Goal: Task Accomplishment & Management: Use online tool/utility

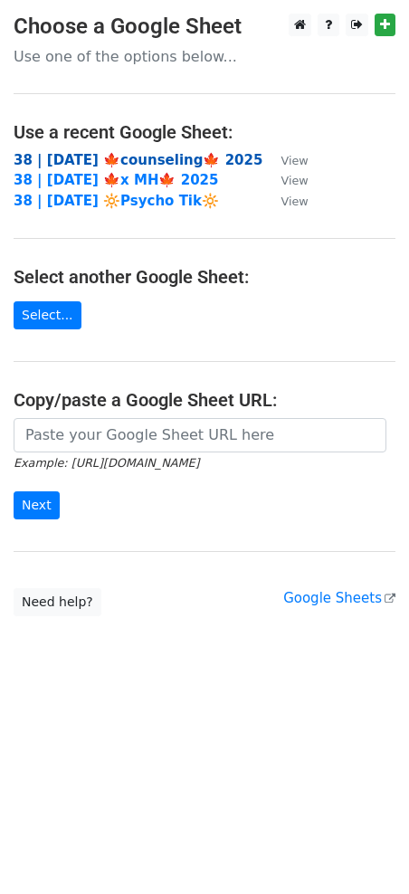
click at [149, 159] on strong "38 | OCT 9 🍁counseling🍁 2025" at bounding box center [138, 160] width 249 height 16
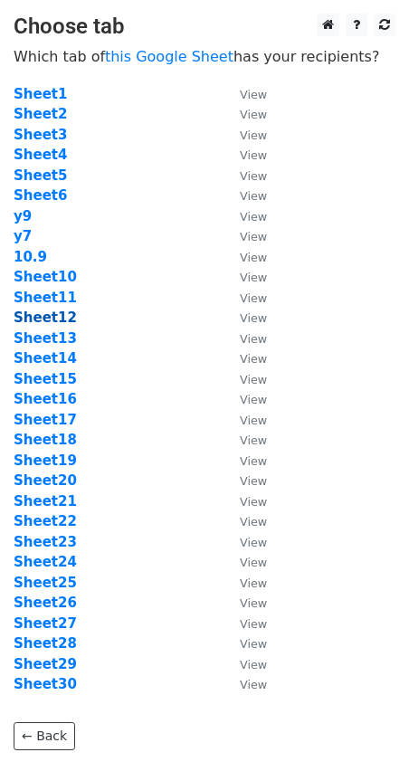
click at [54, 322] on strong "Sheet12" at bounding box center [45, 317] width 63 height 16
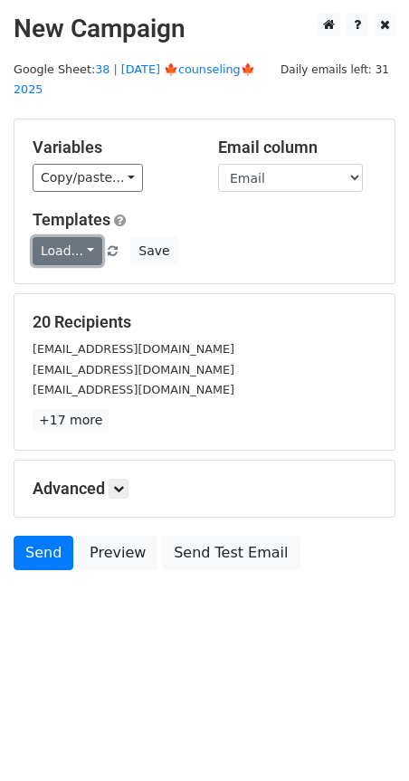
click at [81, 237] on link "Load..." at bounding box center [68, 251] width 70 height 28
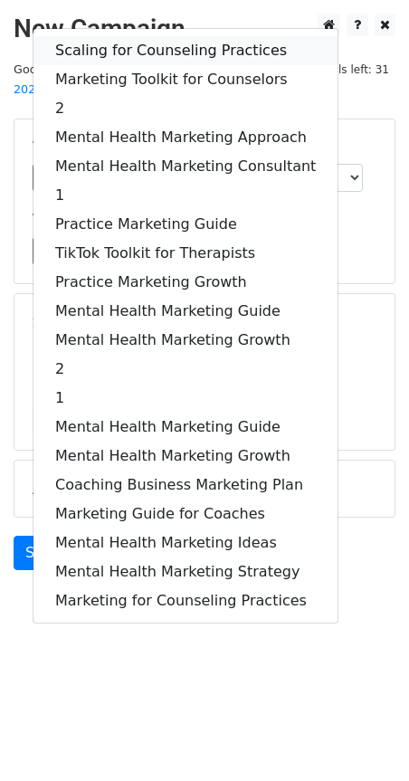
click at [141, 36] on link "Scaling for Counseling Practices" at bounding box center [185, 50] width 304 height 29
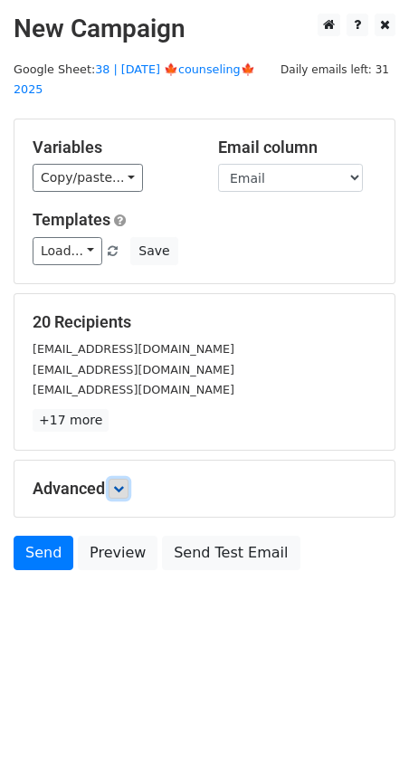
click at [119, 483] on icon at bounding box center [118, 488] width 11 height 11
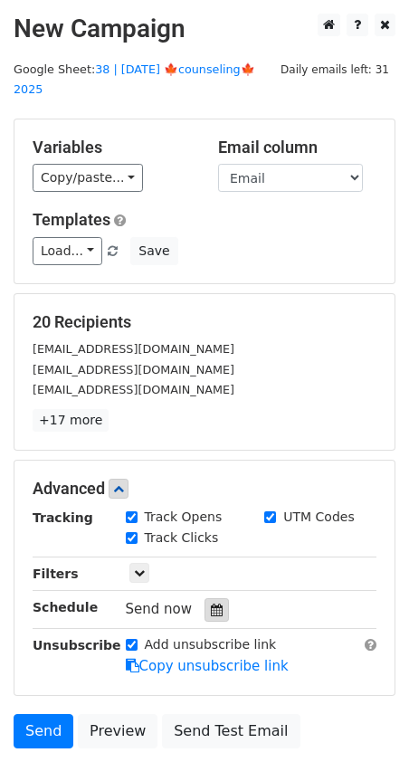
click at [211, 603] on icon at bounding box center [217, 609] width 12 height 13
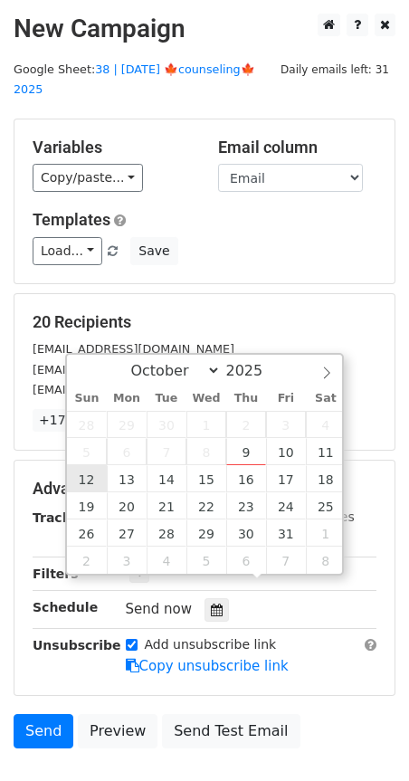
type input "2025-10-12 12:00"
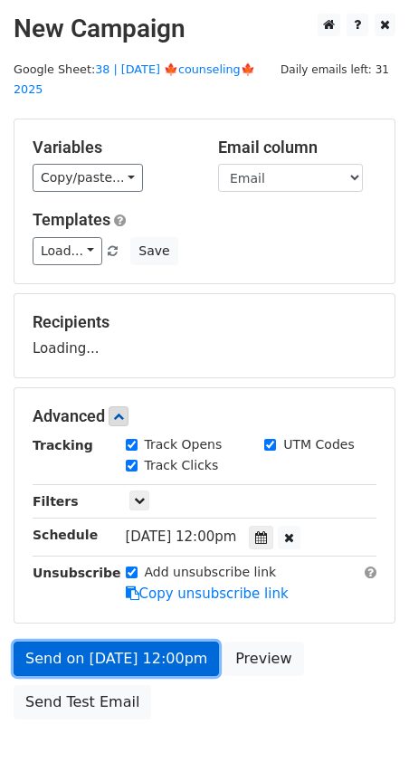
click at [109, 641] on link "Send on Oct 12 at 12:00pm" at bounding box center [116, 658] width 205 height 34
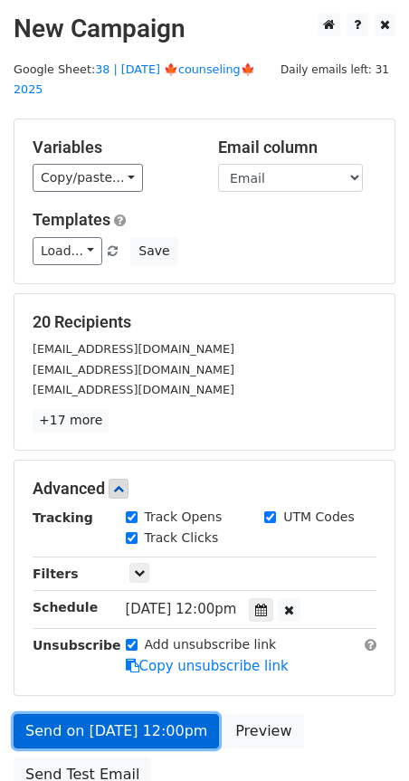
click at [96, 714] on link "Send on Oct 12 at 12:00pm" at bounding box center [116, 731] width 205 height 34
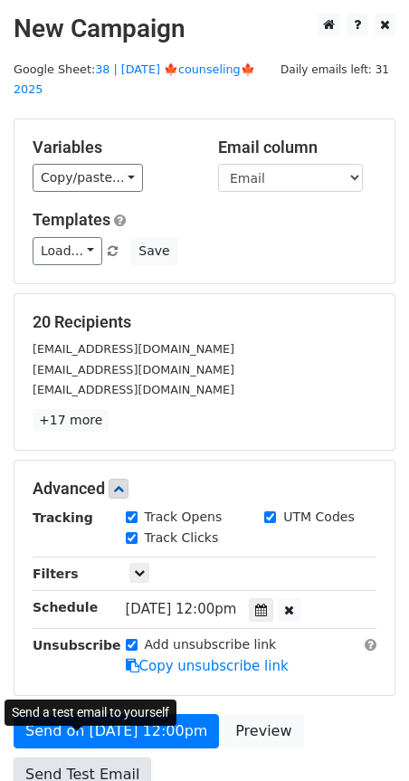
click at [80, 757] on link "Send Test Email" at bounding box center [82, 774] width 137 height 34
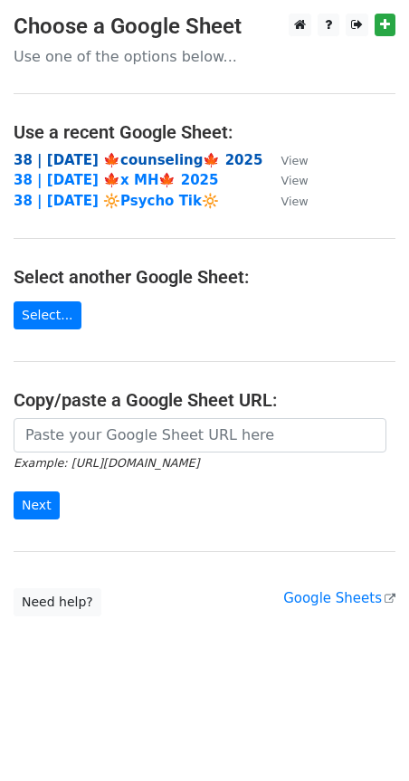
click at [105, 157] on strong "38 | [DATE] 🍁counseling🍁 2025" at bounding box center [138, 160] width 249 height 16
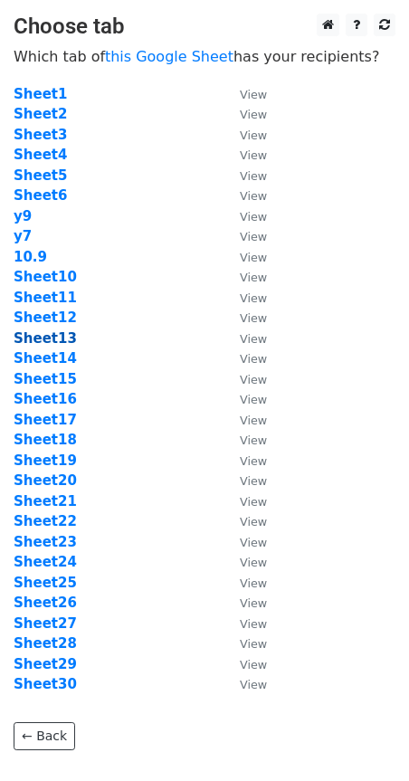
click at [59, 343] on strong "Sheet13" at bounding box center [45, 338] width 63 height 16
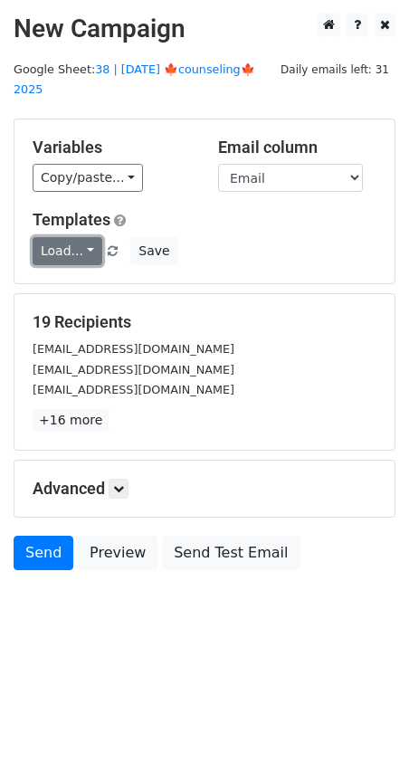
click at [74, 237] on link "Load..." at bounding box center [68, 251] width 70 height 28
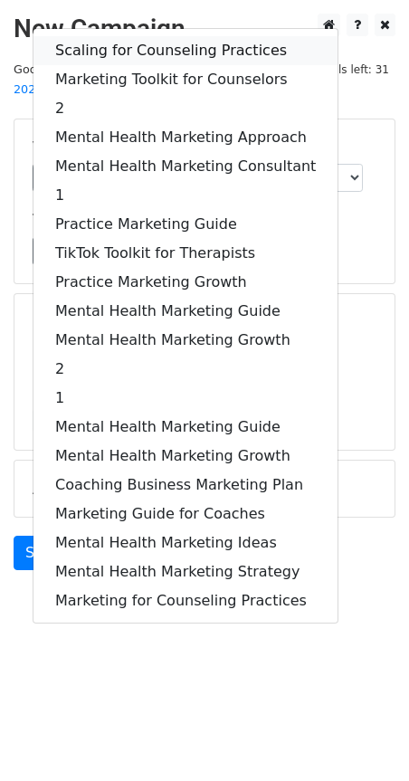
click at [131, 36] on link "Scaling for Counseling Practices" at bounding box center [185, 50] width 304 height 29
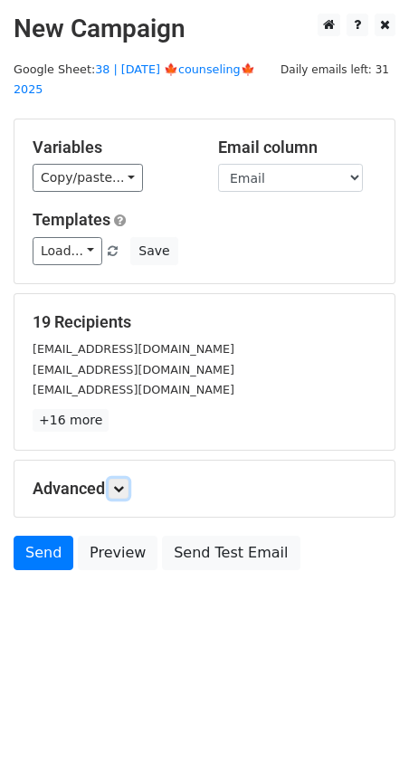
click at [128, 479] on link at bounding box center [119, 489] width 20 height 20
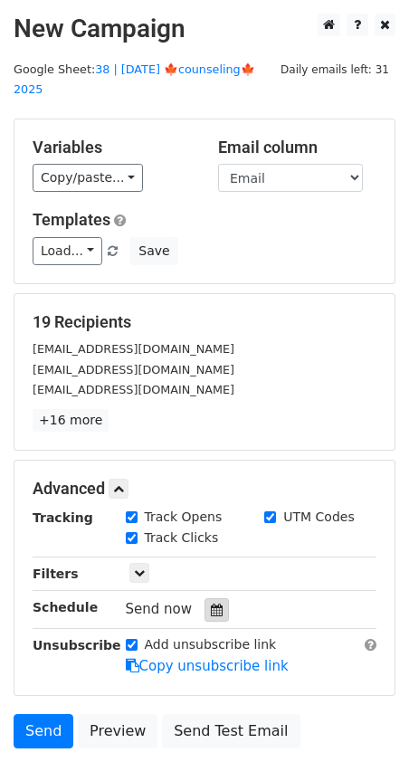
click at [211, 603] on icon at bounding box center [217, 609] width 12 height 13
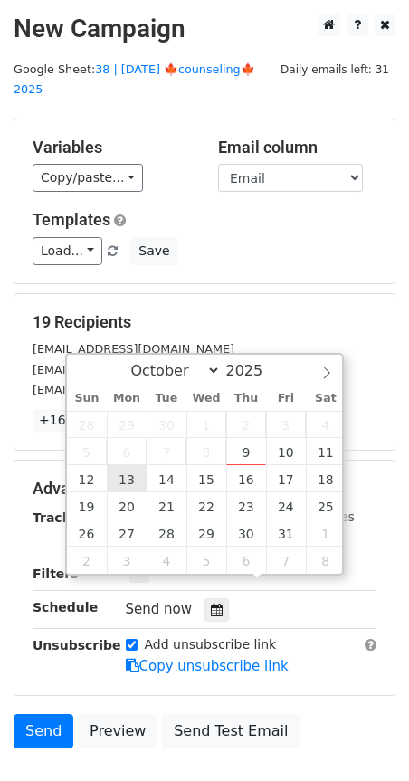
type input "2025-10-13 12:00"
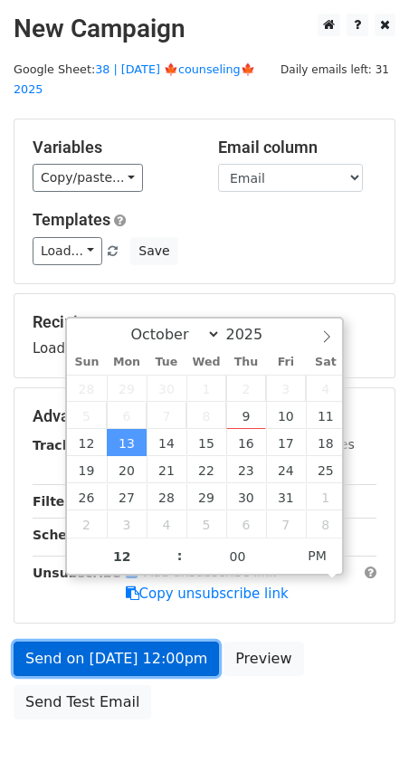
click at [118, 641] on link "Send on Oct 13 at 12:00pm" at bounding box center [116, 658] width 205 height 34
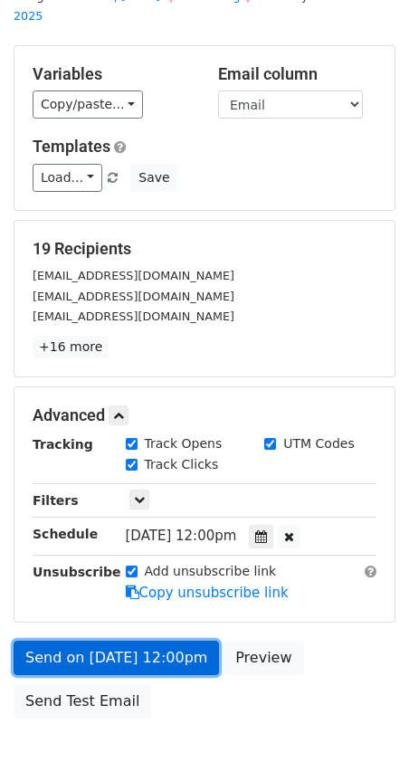
scroll to position [79, 0]
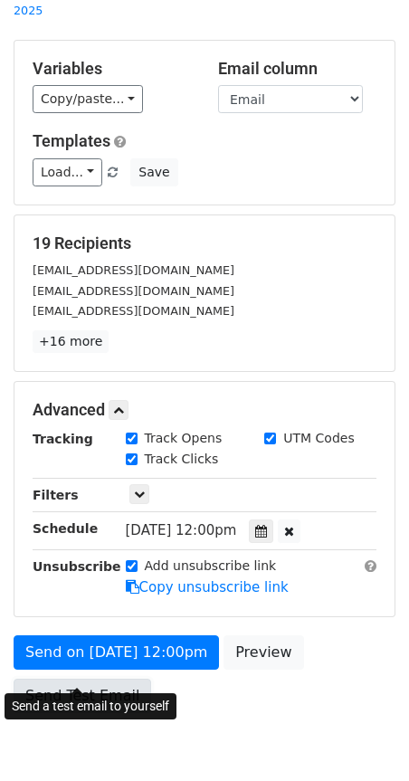
click at [109, 678] on link "Send Test Email" at bounding box center [82, 695] width 137 height 34
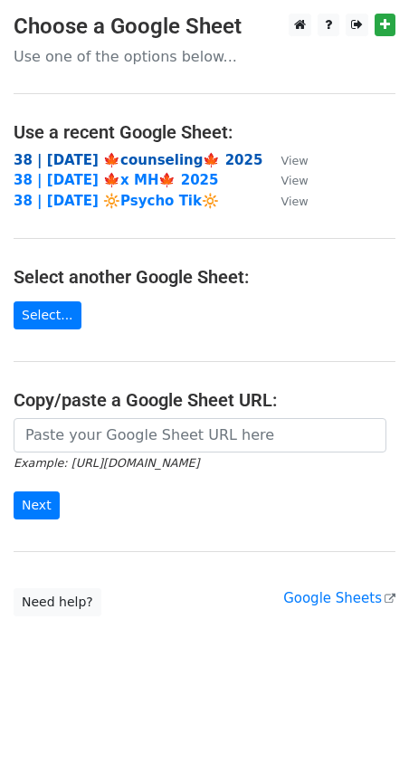
click at [123, 160] on strong "38 | OCT 9 🍁counseling🍁 2025" at bounding box center [138, 160] width 249 height 16
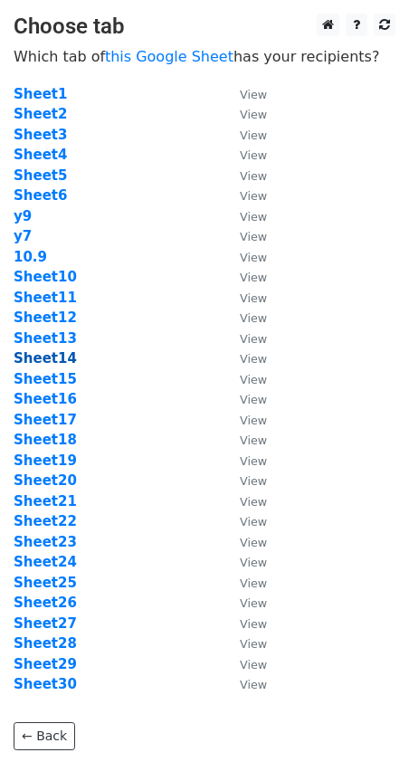
click at [56, 364] on strong "Sheet14" at bounding box center [45, 358] width 63 height 16
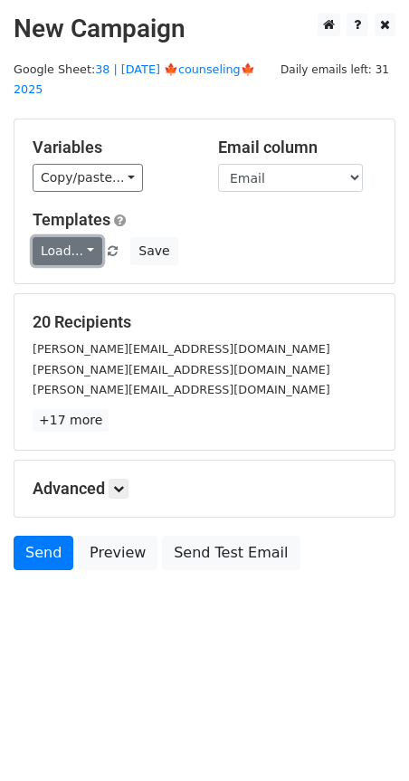
click at [59, 242] on link "Load..." at bounding box center [68, 251] width 70 height 28
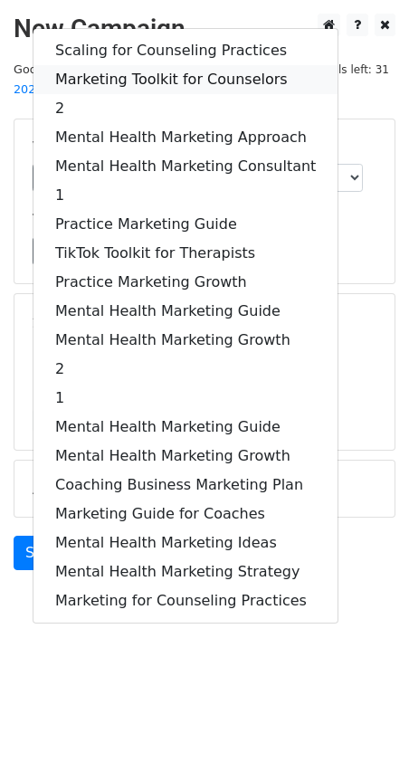
click at [153, 65] on link "Marketing Toolkit for Counselors" at bounding box center [185, 79] width 304 height 29
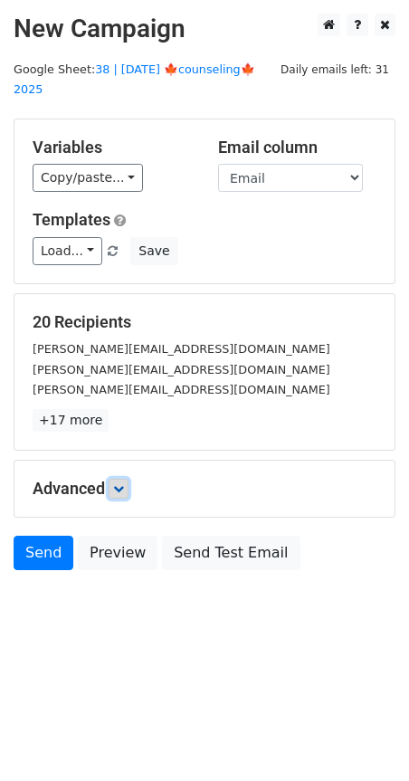
click at [126, 479] on link at bounding box center [119, 489] width 20 height 20
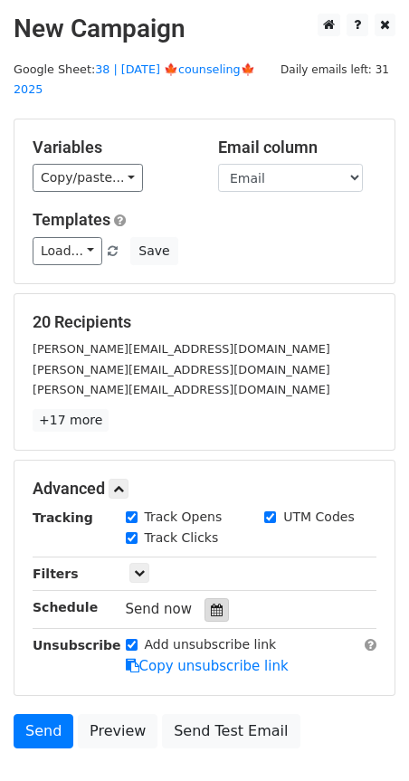
click at [211, 603] on icon at bounding box center [217, 609] width 12 height 13
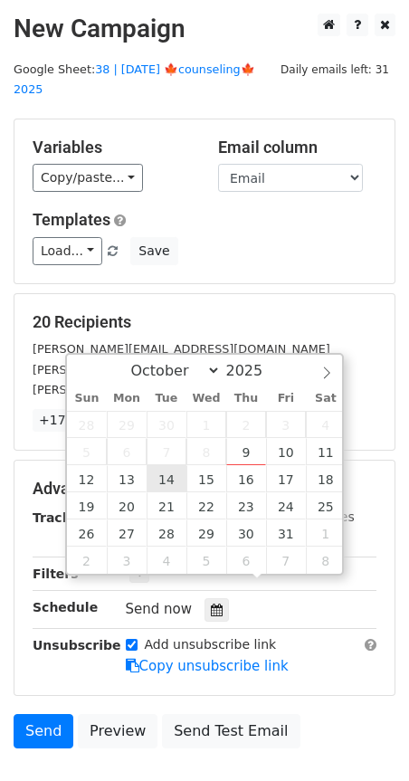
type input "2025-10-14 12:00"
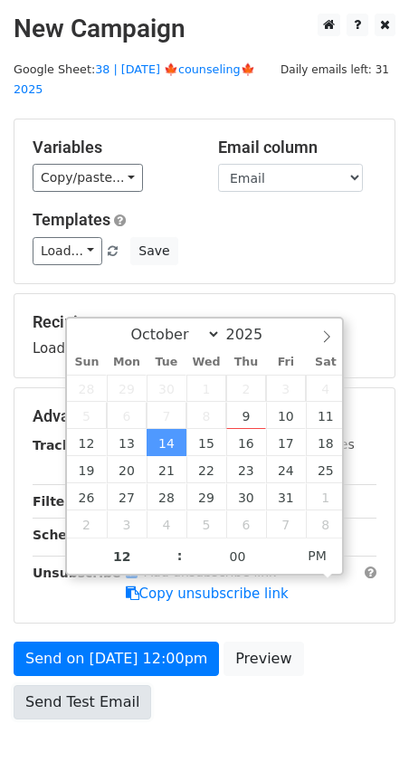
click at [105, 685] on link "Send Test Email" at bounding box center [82, 702] width 137 height 34
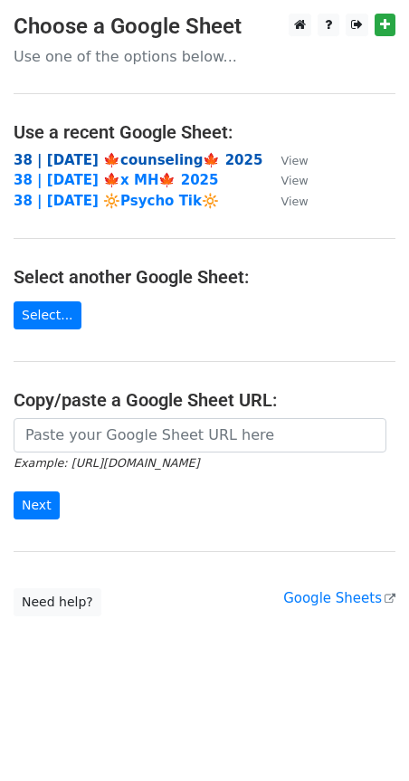
click at [138, 158] on strong "38 | [DATE] 🍁counseling🍁 2025" at bounding box center [138, 160] width 249 height 16
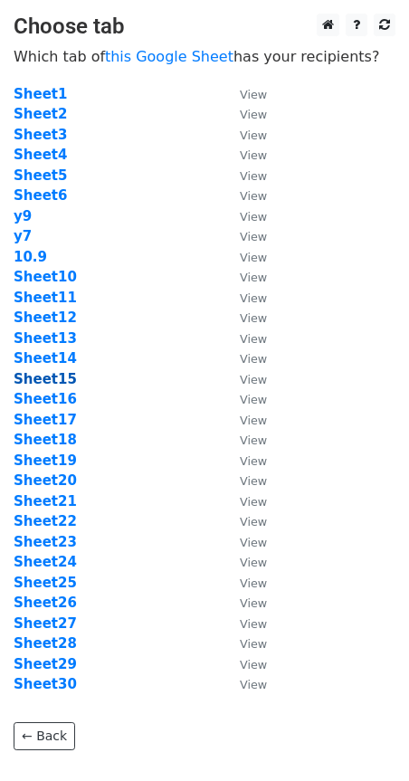
click at [56, 380] on strong "Sheet15" at bounding box center [45, 379] width 63 height 16
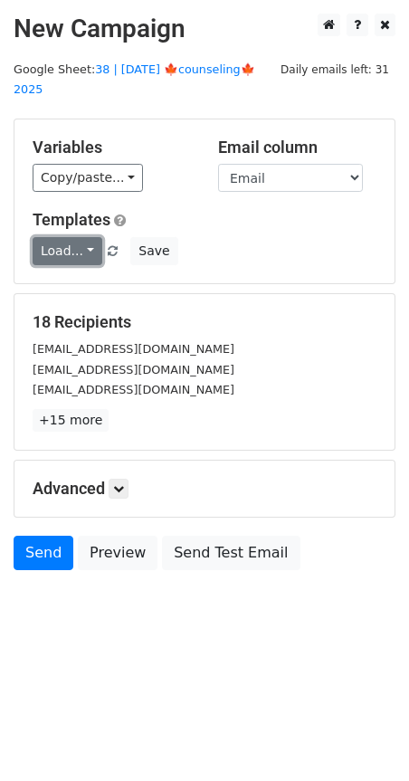
click at [61, 237] on link "Load..." at bounding box center [68, 251] width 70 height 28
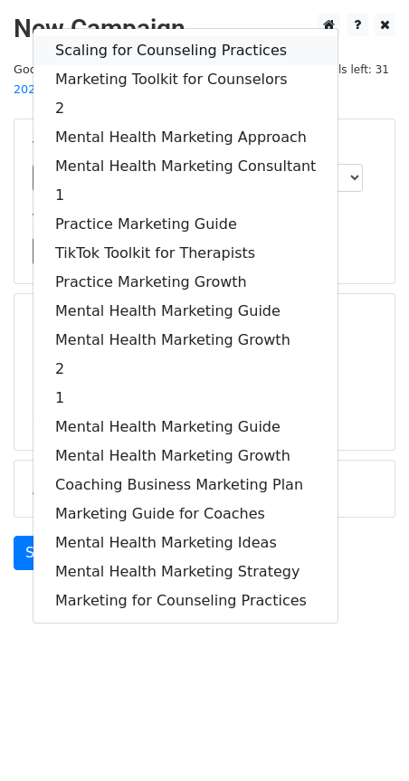
click at [132, 42] on link "Scaling for Counseling Practices" at bounding box center [185, 50] width 304 height 29
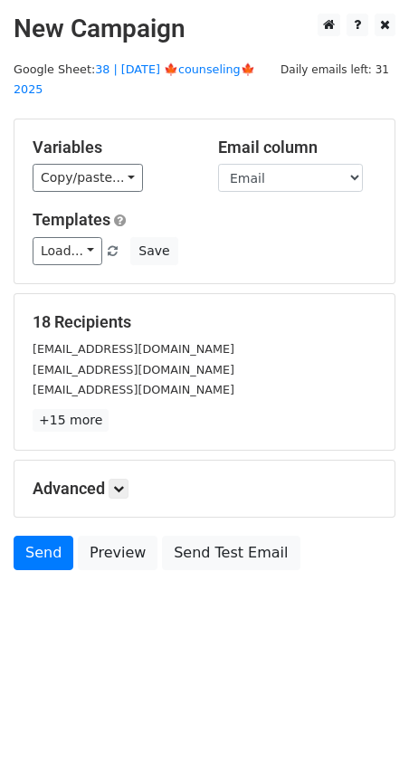
click at [120, 479] on div "Advanced Tracking Track Opens UTM Codes Track Clicks Filters Only include sprea…" at bounding box center [204, 488] width 380 height 56
click at [120, 483] on icon at bounding box center [118, 488] width 11 height 11
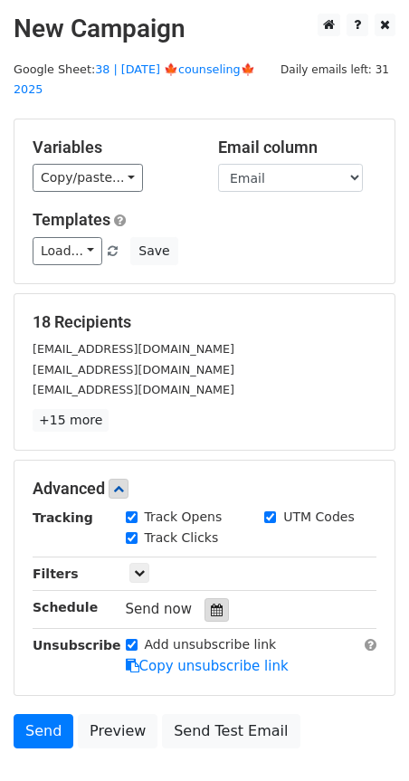
click at [211, 603] on icon at bounding box center [217, 609] width 12 height 13
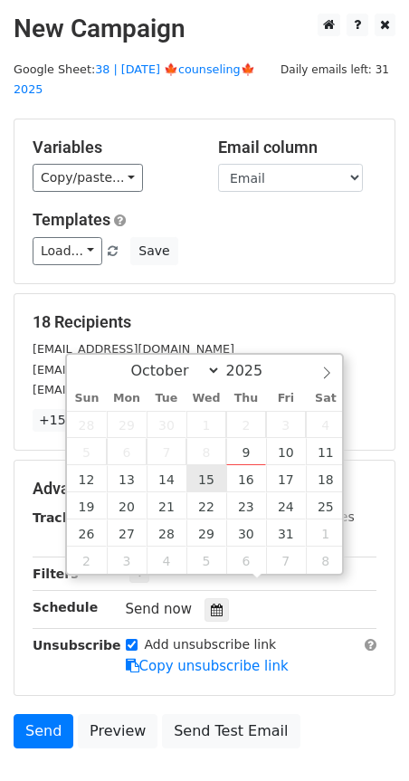
type input "2025-10-15 12:00"
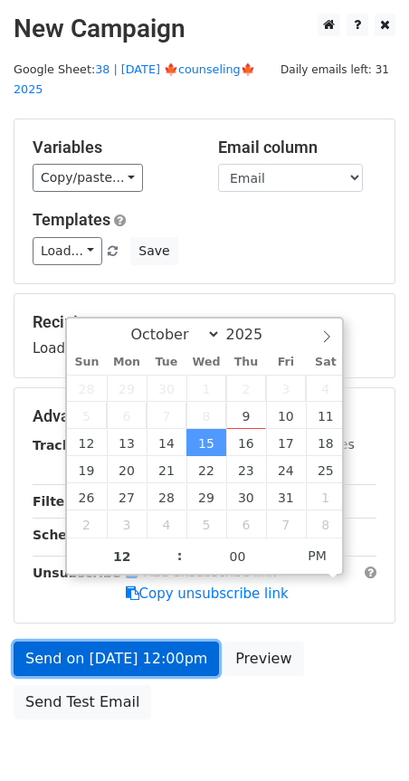
click at [124, 649] on link "Send on Oct 15 at 12:00pm" at bounding box center [116, 658] width 205 height 34
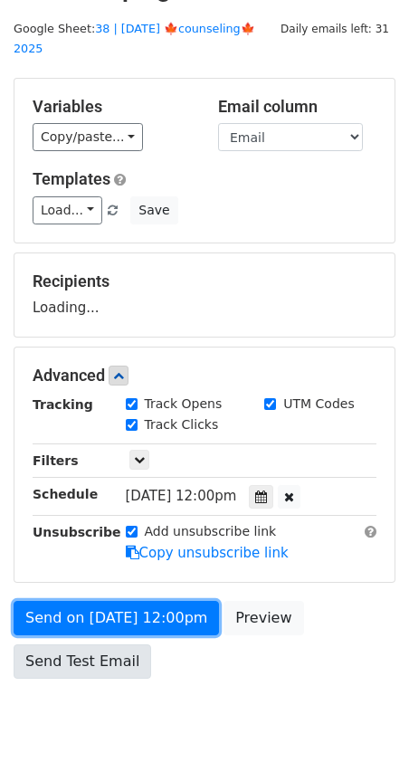
scroll to position [44, 0]
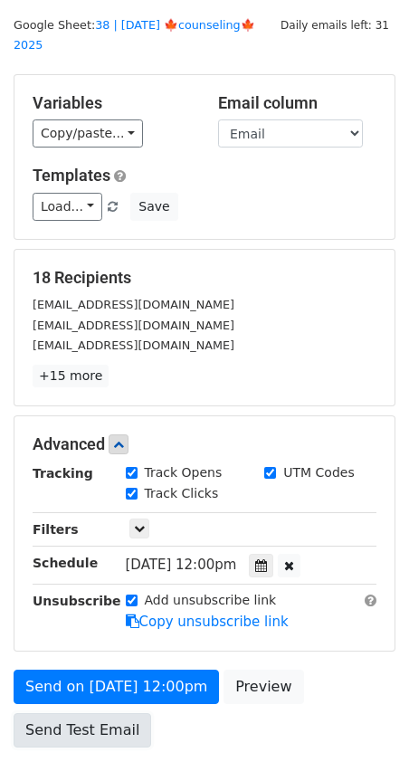
click at [84, 713] on link "Send Test Email" at bounding box center [82, 730] width 137 height 34
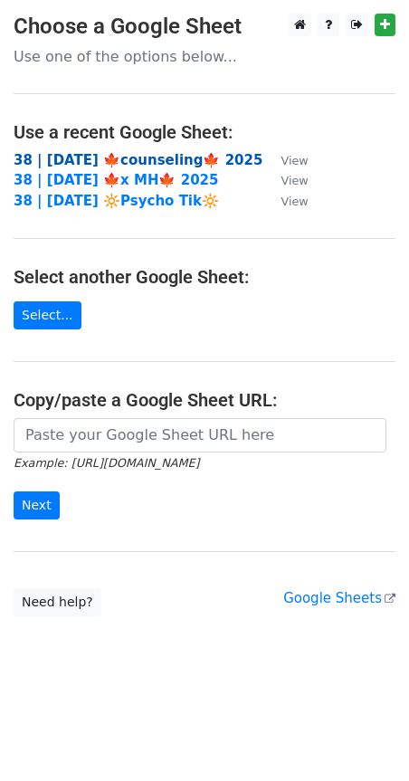
click at [164, 166] on strong "38 | [DATE] 🍁counseling🍁 2025" at bounding box center [138, 160] width 249 height 16
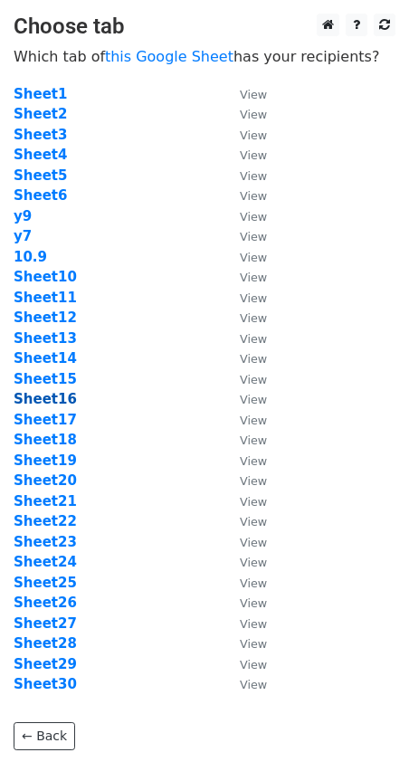
click at [55, 403] on strong "Sheet16" at bounding box center [45, 399] width 63 height 16
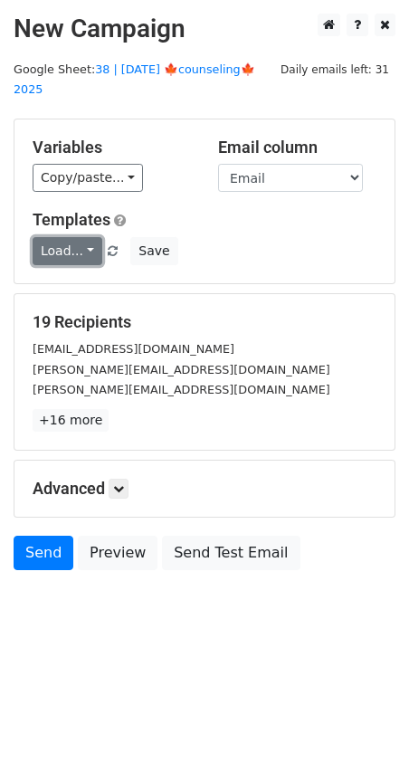
click at [76, 237] on link "Load..." at bounding box center [68, 251] width 70 height 28
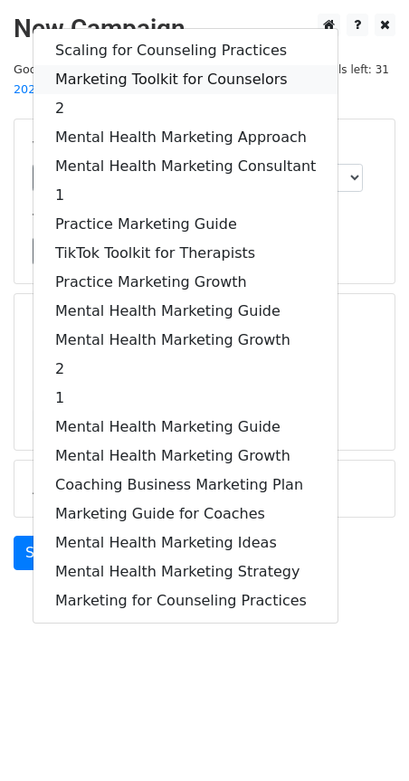
click at [194, 65] on link "Marketing Toolkit for Counselors" at bounding box center [185, 79] width 304 height 29
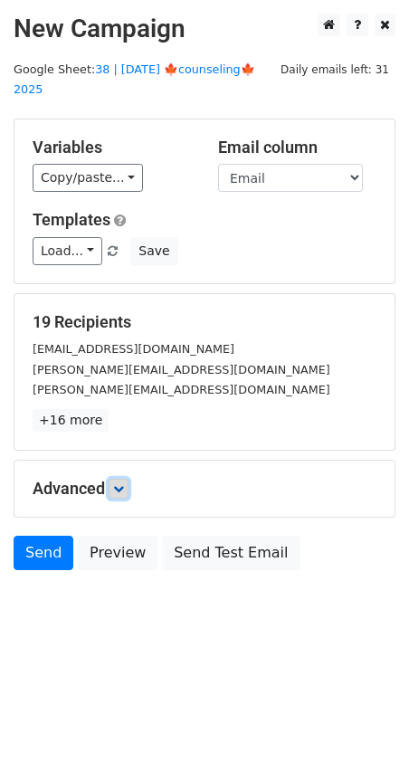
click at [120, 483] on icon at bounding box center [118, 488] width 11 height 11
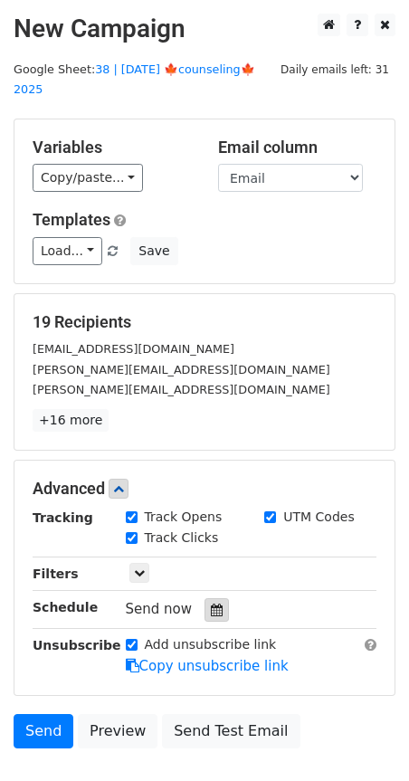
click at [211, 603] on icon at bounding box center [217, 609] width 12 height 13
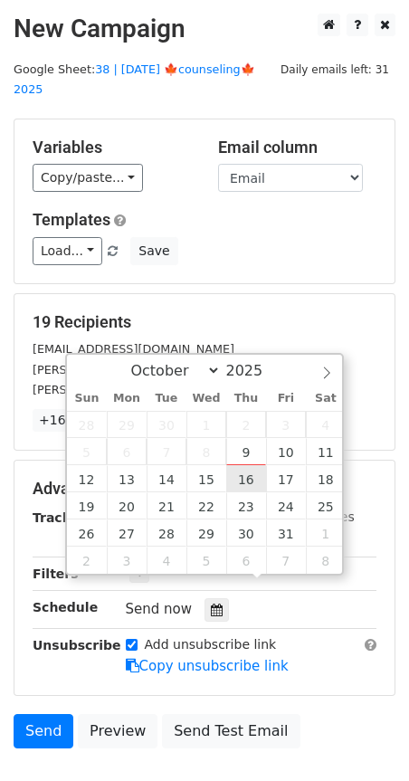
type input "2025-10-16 12:00"
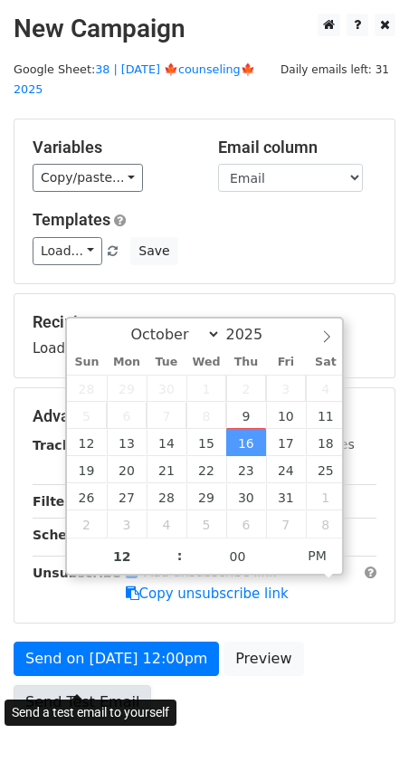
click at [99, 689] on link "Send Test Email" at bounding box center [82, 702] width 137 height 34
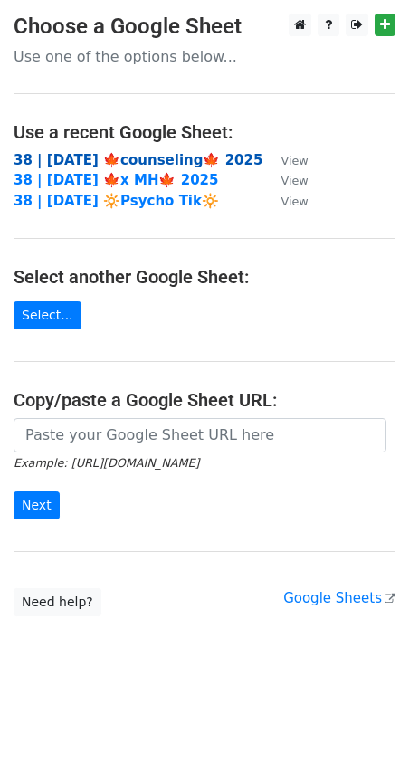
click at [90, 152] on strong "38 | [DATE] 🍁counseling🍁 2025" at bounding box center [138, 160] width 249 height 16
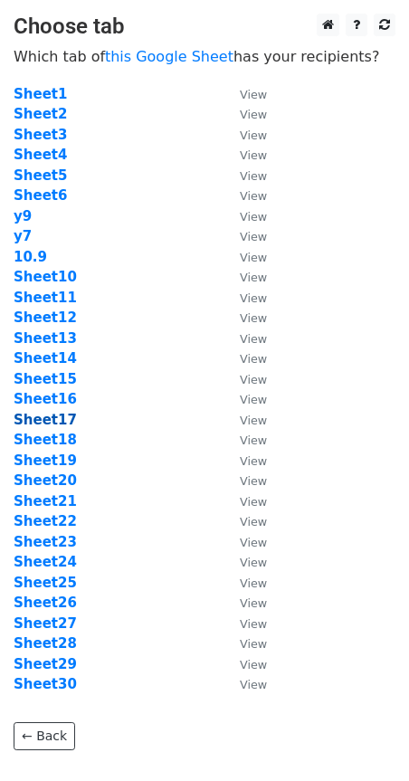
click at [55, 419] on strong "Sheet17" at bounding box center [45, 420] width 63 height 16
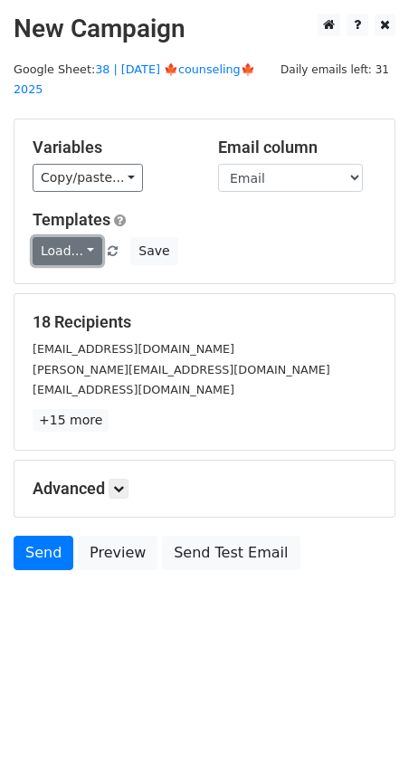
click at [68, 237] on link "Load..." at bounding box center [68, 251] width 70 height 28
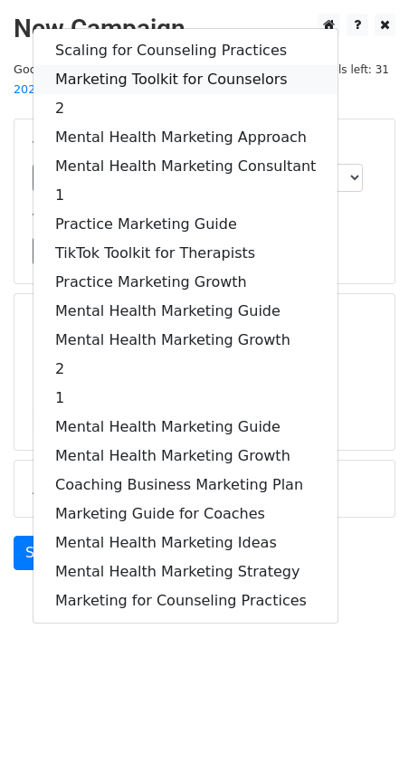
click at [158, 65] on link "Marketing Toolkit for Counselors" at bounding box center [185, 79] width 304 height 29
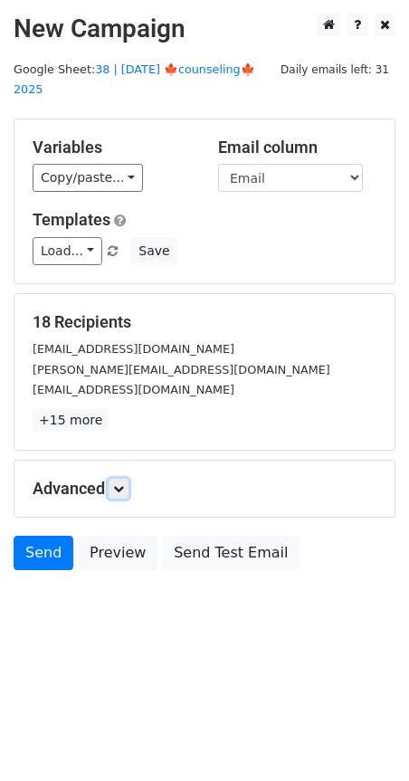
drag, startPoint x: 126, startPoint y: 470, endPoint x: 133, endPoint y: 481, distance: 13.0
click at [124, 483] on icon at bounding box center [118, 488] width 11 height 11
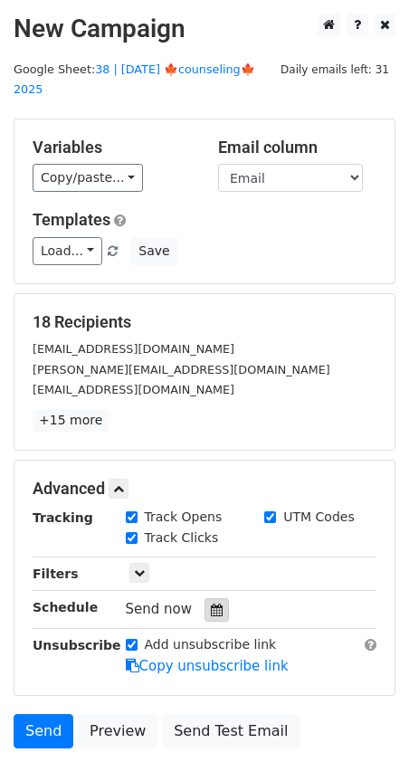
click at [213, 603] on icon at bounding box center [217, 609] width 12 height 13
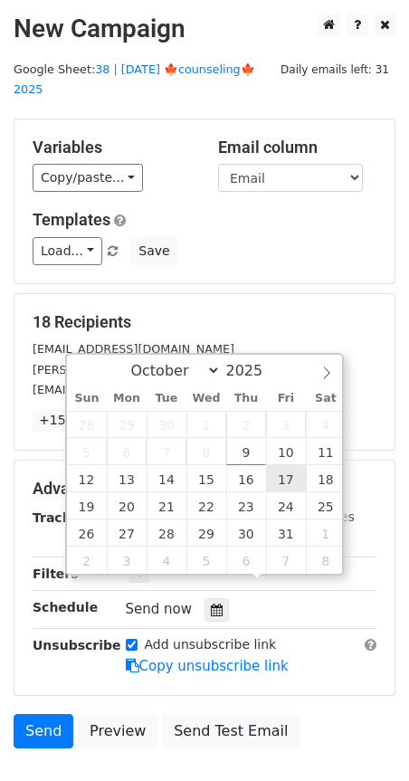
type input "2025-10-17 12:00"
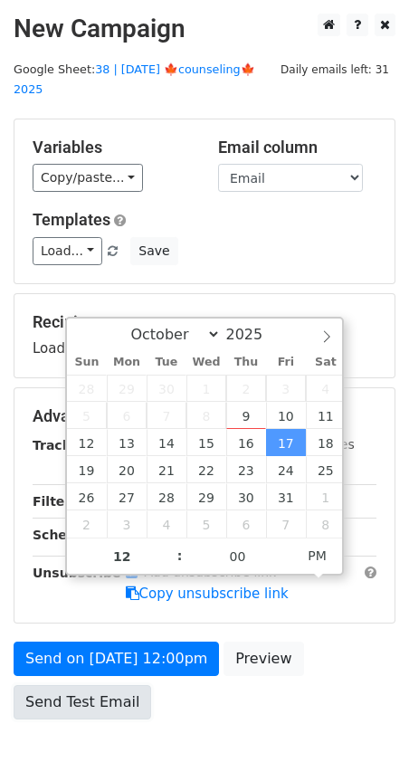
click at [81, 685] on link "Send Test Email" at bounding box center [82, 702] width 137 height 34
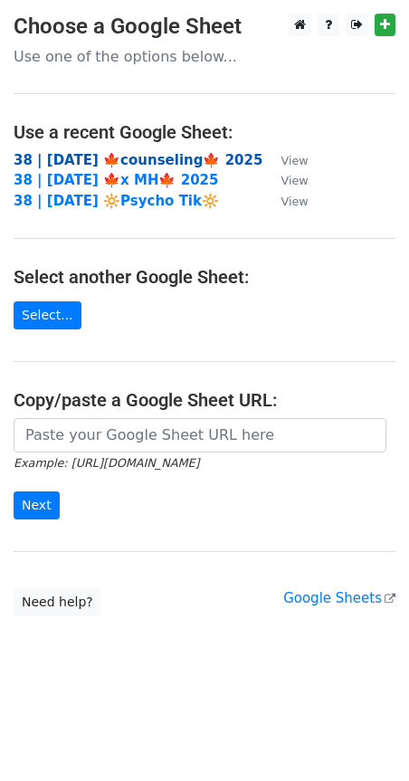
click at [145, 159] on strong "38 | [DATE] 🍁counseling🍁 2025" at bounding box center [138, 160] width 249 height 16
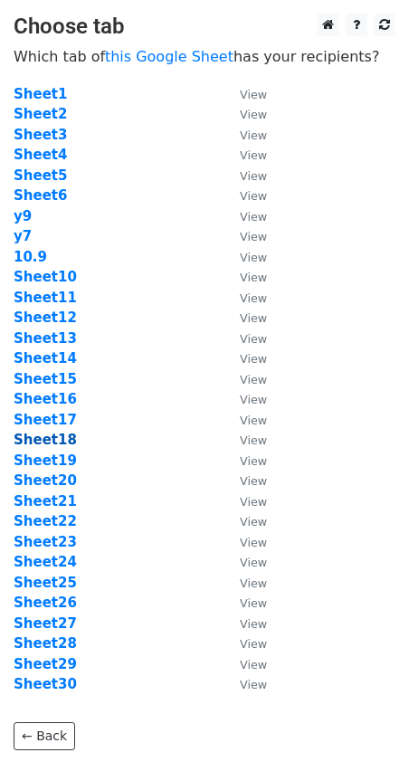
click at [45, 446] on strong "Sheet18" at bounding box center [45, 439] width 63 height 16
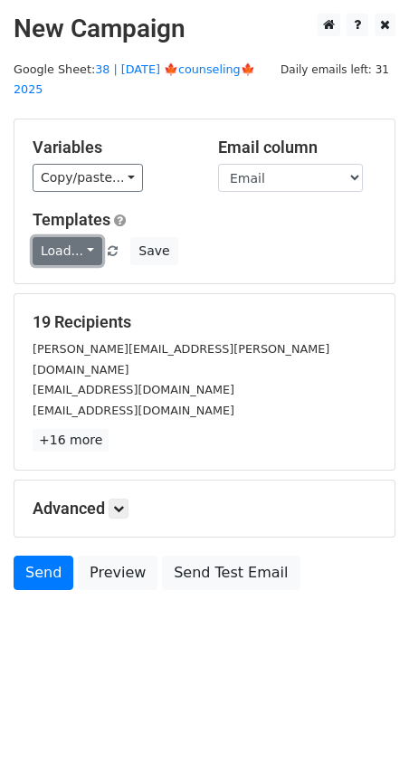
click at [71, 237] on link "Load..." at bounding box center [68, 251] width 70 height 28
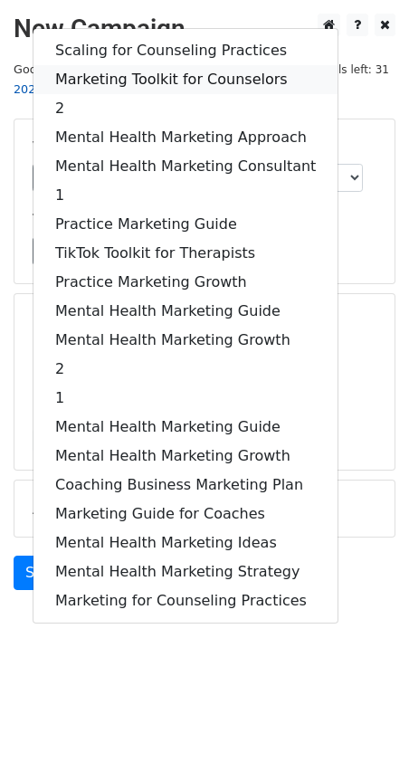
drag, startPoint x: 204, startPoint y: 54, endPoint x: 204, endPoint y: 67, distance: 12.7
click at [204, 65] on link "Marketing Toolkit for Counselors" at bounding box center [185, 79] width 304 height 29
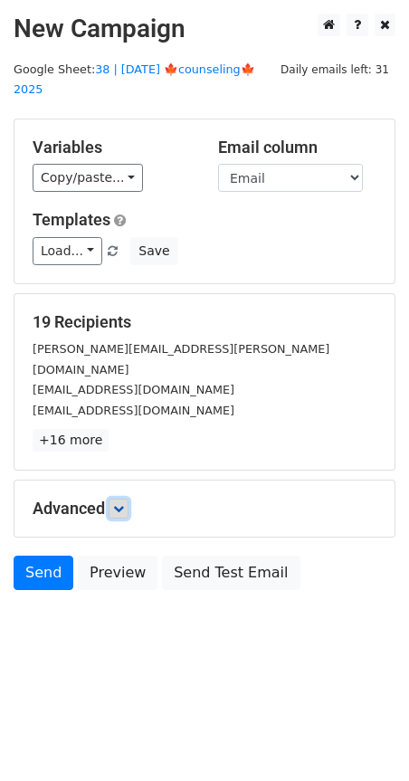
click at [119, 503] on icon at bounding box center [118, 508] width 11 height 11
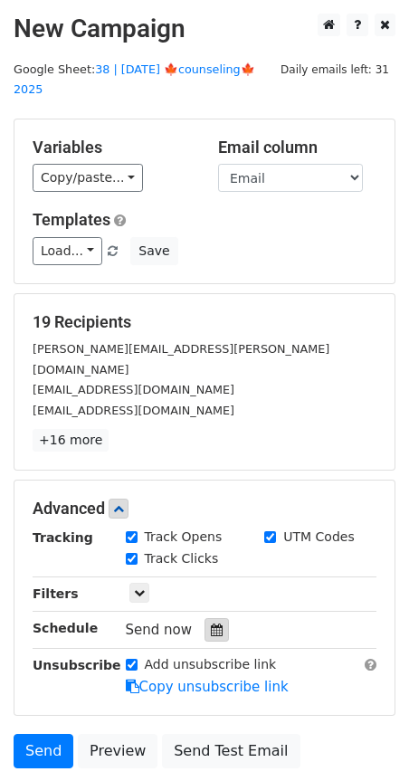
click at [211, 623] on icon at bounding box center [217, 629] width 12 height 13
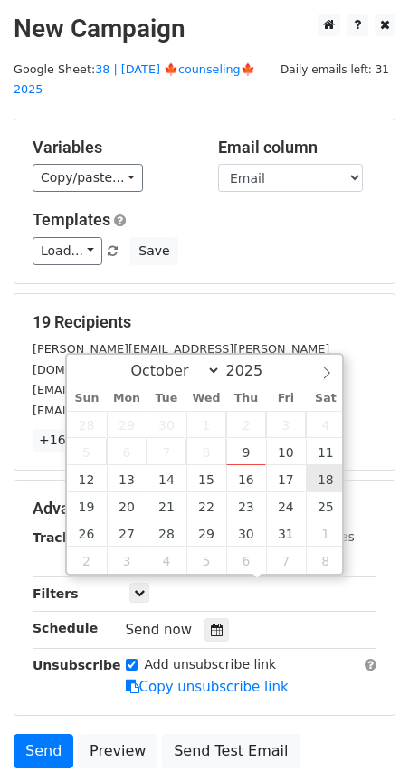
type input "[DATE] 12:00"
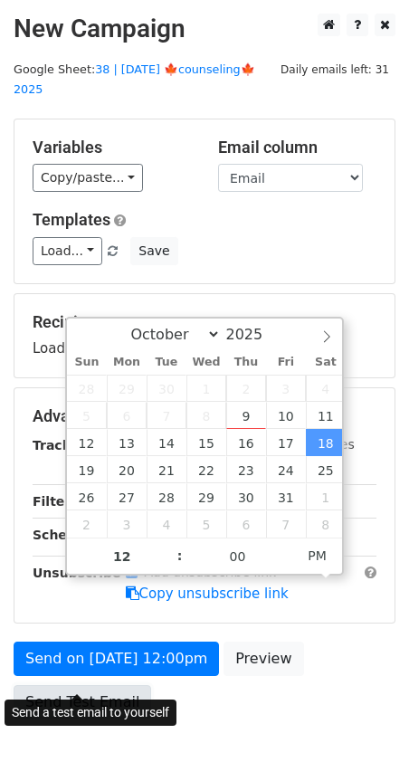
click at [132, 685] on link "Send Test Email" at bounding box center [82, 702] width 137 height 34
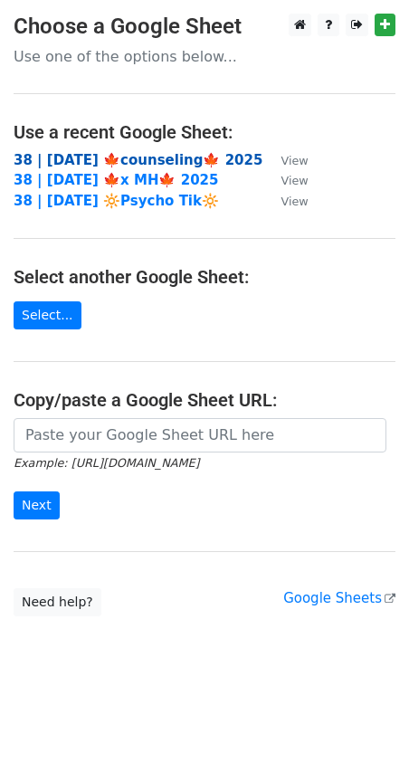
click at [101, 153] on strong "38 | [DATE] 🍁counseling🍁 2025" at bounding box center [138, 160] width 249 height 16
